Goal: Ask a question

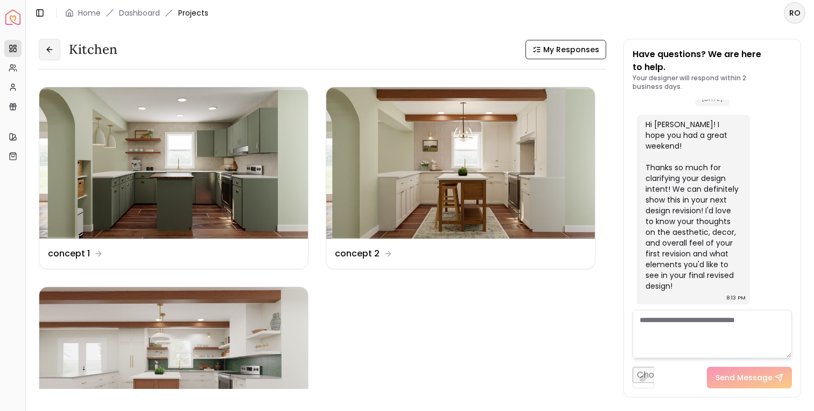
click at [55, 58] on button at bounding box center [50, 50] width 22 height 22
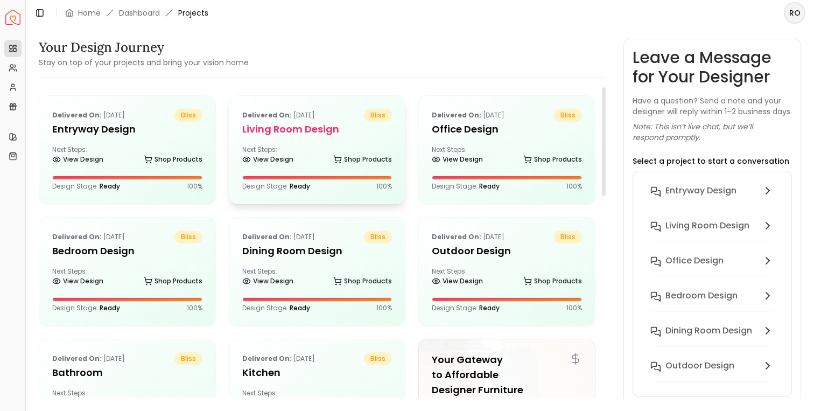
click at [299, 153] on div "Next Steps: View Design Shop Products" at bounding box center [317, 156] width 150 height 22
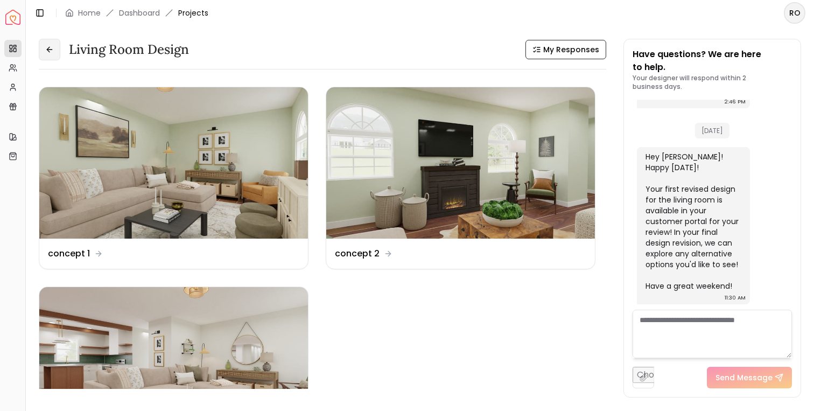
click at [50, 44] on button at bounding box center [50, 50] width 22 height 22
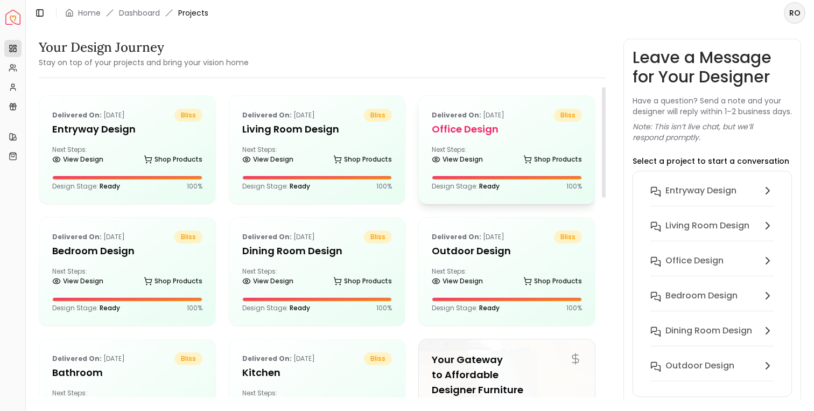
click at [521, 157] on div "View Design Shop Products" at bounding box center [507, 161] width 150 height 11
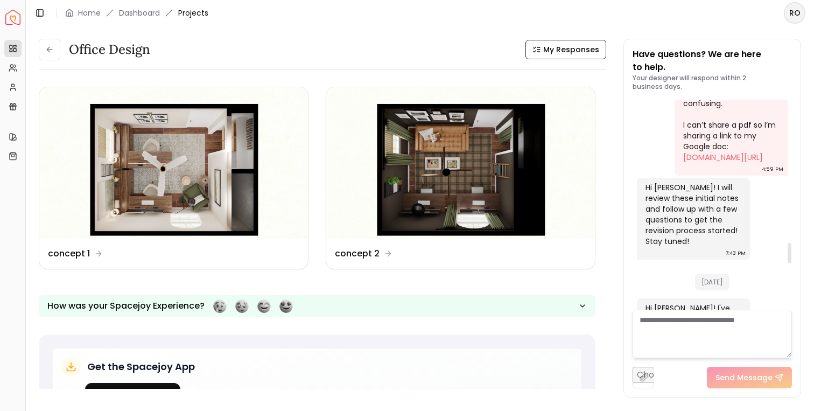
scroll to position [1459, 0]
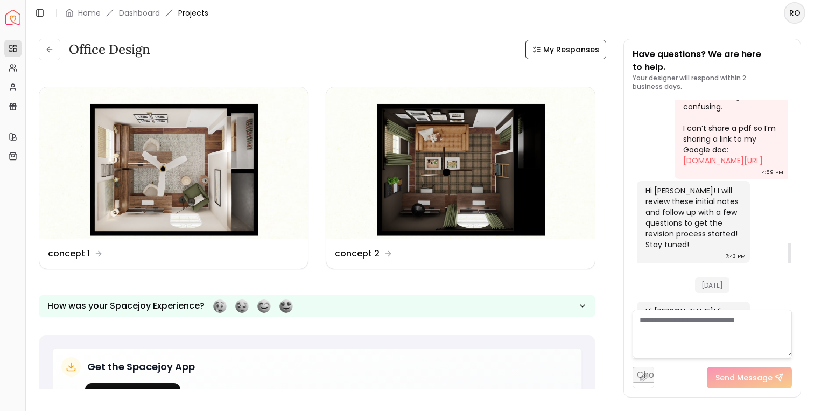
click at [712, 166] on link "[DOMAIN_NAME][URL]" at bounding box center [723, 160] width 80 height 11
click at [45, 52] on icon at bounding box center [49, 49] width 9 height 9
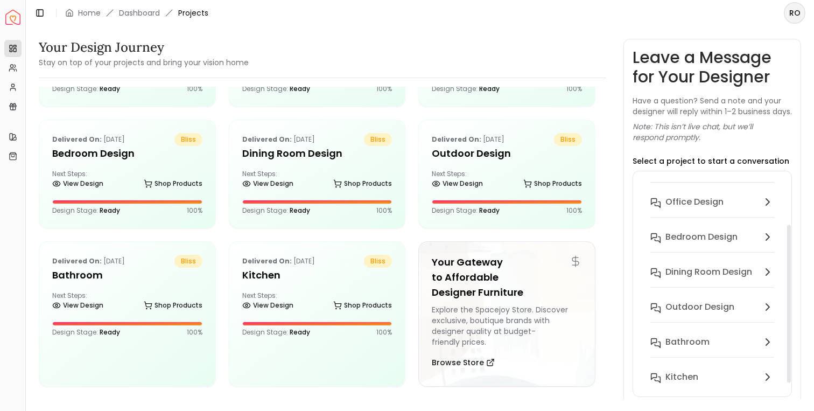
scroll to position [69, 0]
click at [690, 371] on h6 "Kitchen" at bounding box center [681, 376] width 33 height 13
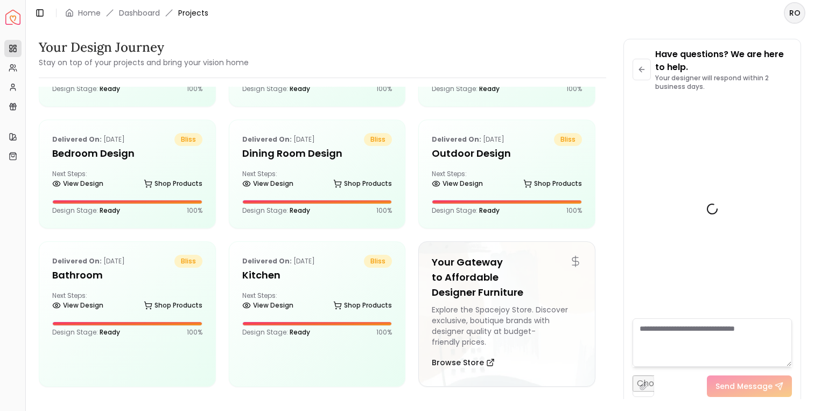
scroll to position [2596, 0]
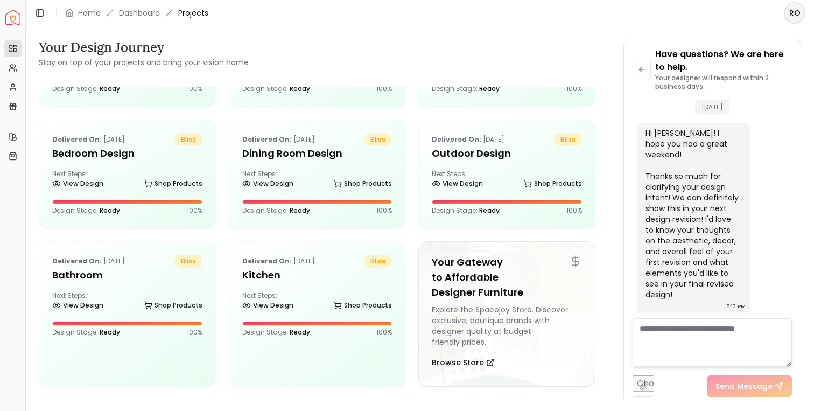
click at [680, 322] on textarea at bounding box center [712, 342] width 159 height 48
click at [680, 322] on textarea "To enrich screen reader interactions, please activate Accessibility in Grammarl…" at bounding box center [712, 342] width 159 height 48
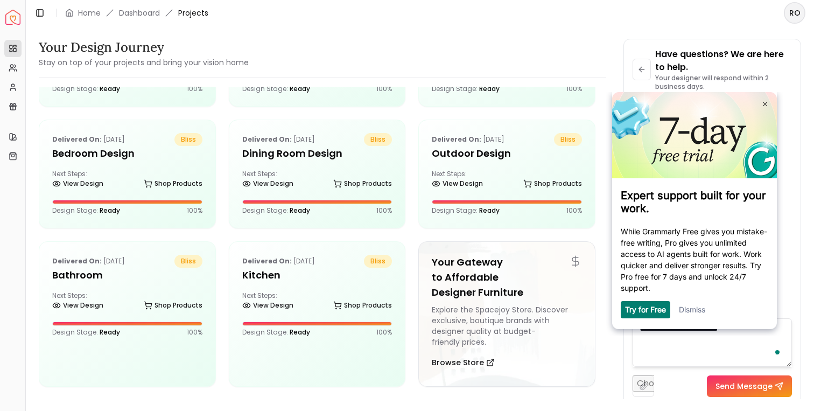
scroll to position [0, 0]
type textarea "**********"
click at [714, 384] on button "Send Message" at bounding box center [749, 386] width 85 height 22
